Goal: Find contact information: Find contact information

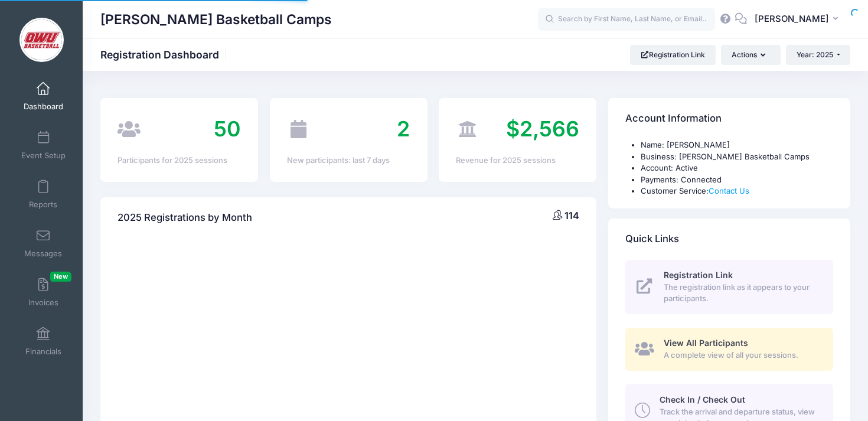
select select
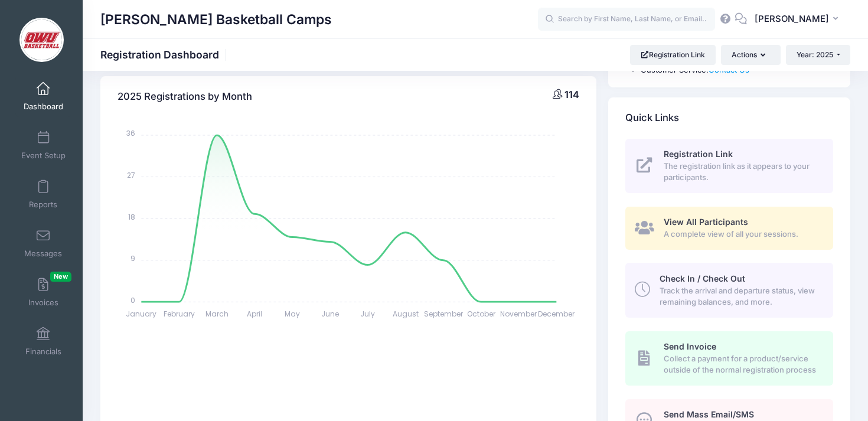
scroll to position [343, 0]
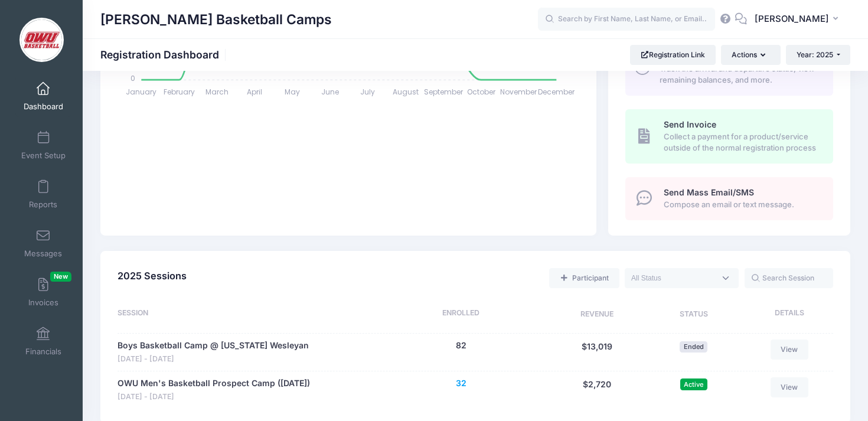
click at [463, 380] on button "32" at bounding box center [461, 383] width 11 height 12
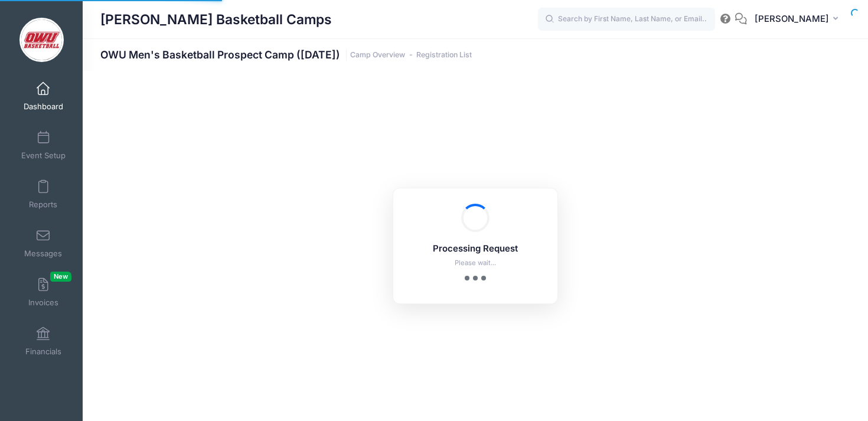
select select "10"
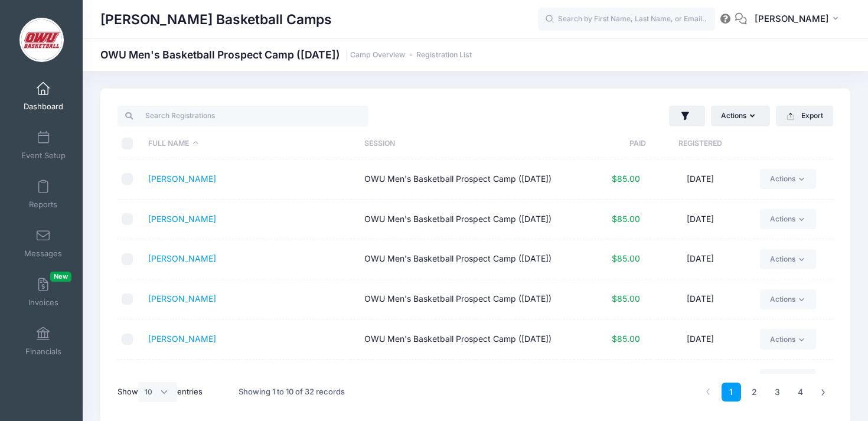
click at [682, 138] on th "Registered" at bounding box center [700, 143] width 108 height 31
click at [179, 181] on link "Wells, Noah" at bounding box center [182, 179] width 68 height 10
click at [156, 183] on link "Wells, Noah" at bounding box center [182, 179] width 68 height 10
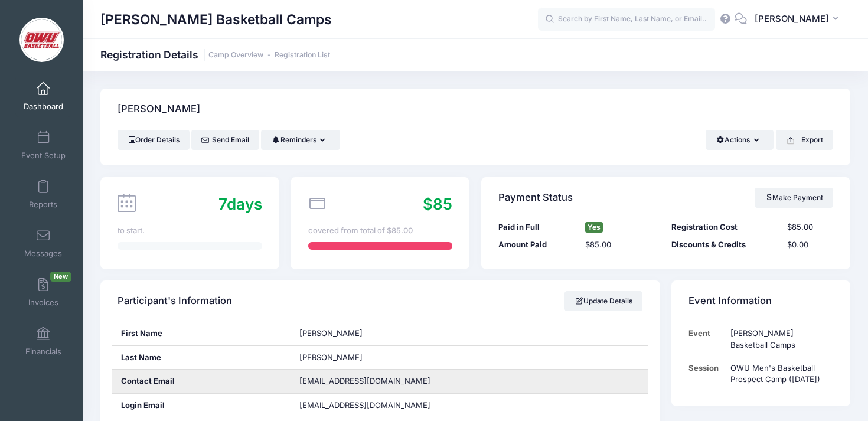
click at [322, 378] on span "noahwells18@icloud.com" at bounding box center [364, 380] width 131 height 9
copy div "noahwells18@icloud.com"
click at [346, 378] on span "[EMAIL_ADDRESS][DOMAIN_NAME]" at bounding box center [364, 380] width 131 height 9
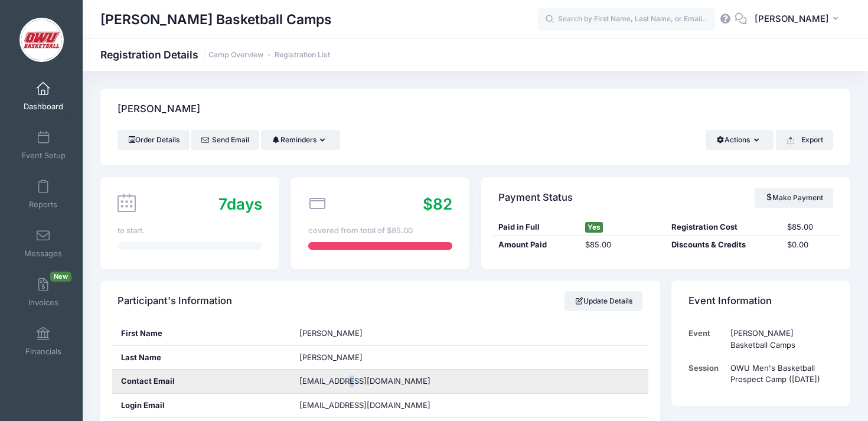
click at [346, 378] on span "[EMAIL_ADDRESS][DOMAIN_NAME]" at bounding box center [364, 380] width 131 height 9
copy div "[EMAIL_ADDRESS][DOMAIN_NAME]"
